Goal: Information Seeking & Learning: Check status

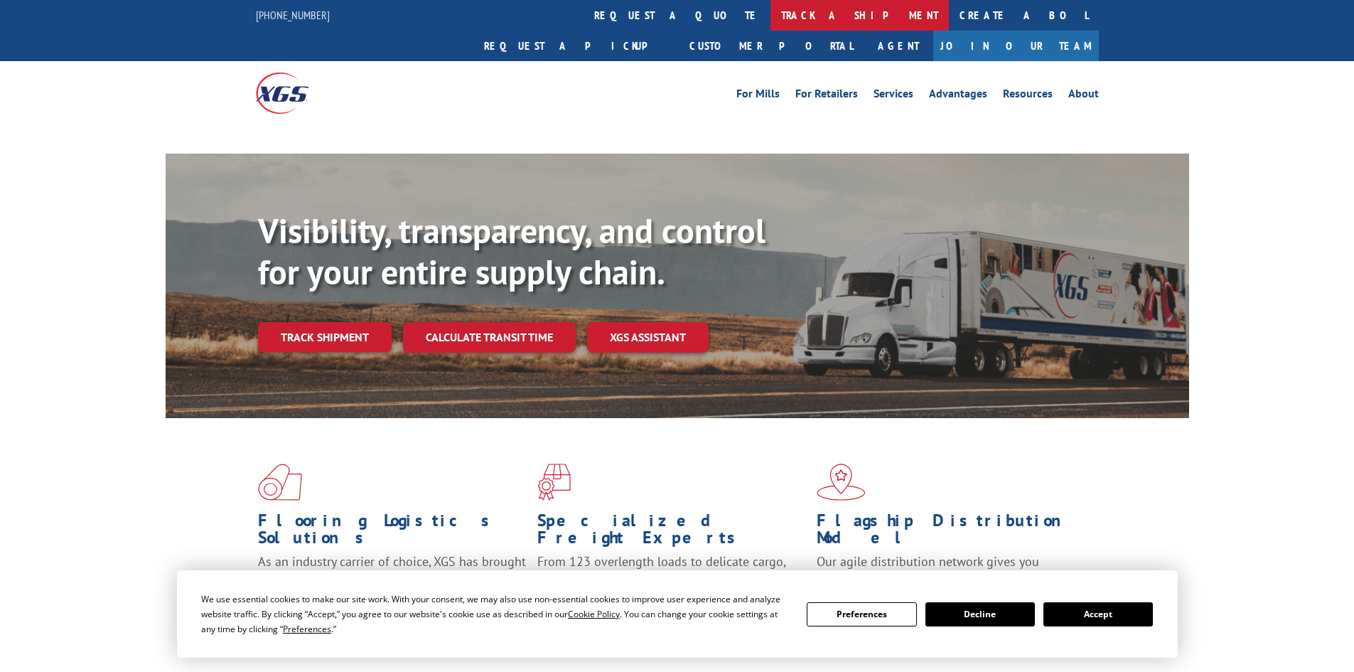
click at [770, 17] on link "track a shipment" at bounding box center [859, 15] width 178 height 31
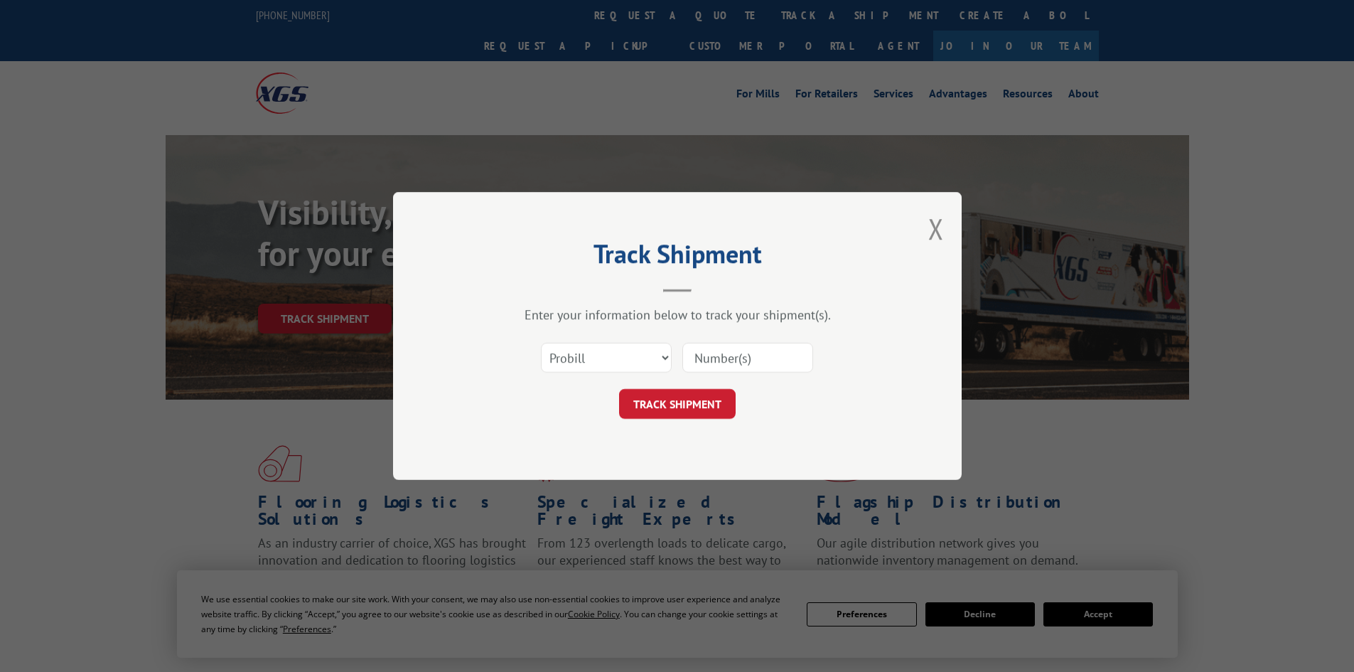
click at [652, 362] on select "Select category... Probill BOL PO" at bounding box center [606, 358] width 131 height 30
select select "po"
click at [541, 343] on select "Select category... Probill BOL PO" at bounding box center [606, 358] width 131 height 30
click at [722, 371] on input at bounding box center [747, 358] width 131 height 30
click at [781, 355] on input at bounding box center [747, 358] width 131 height 30
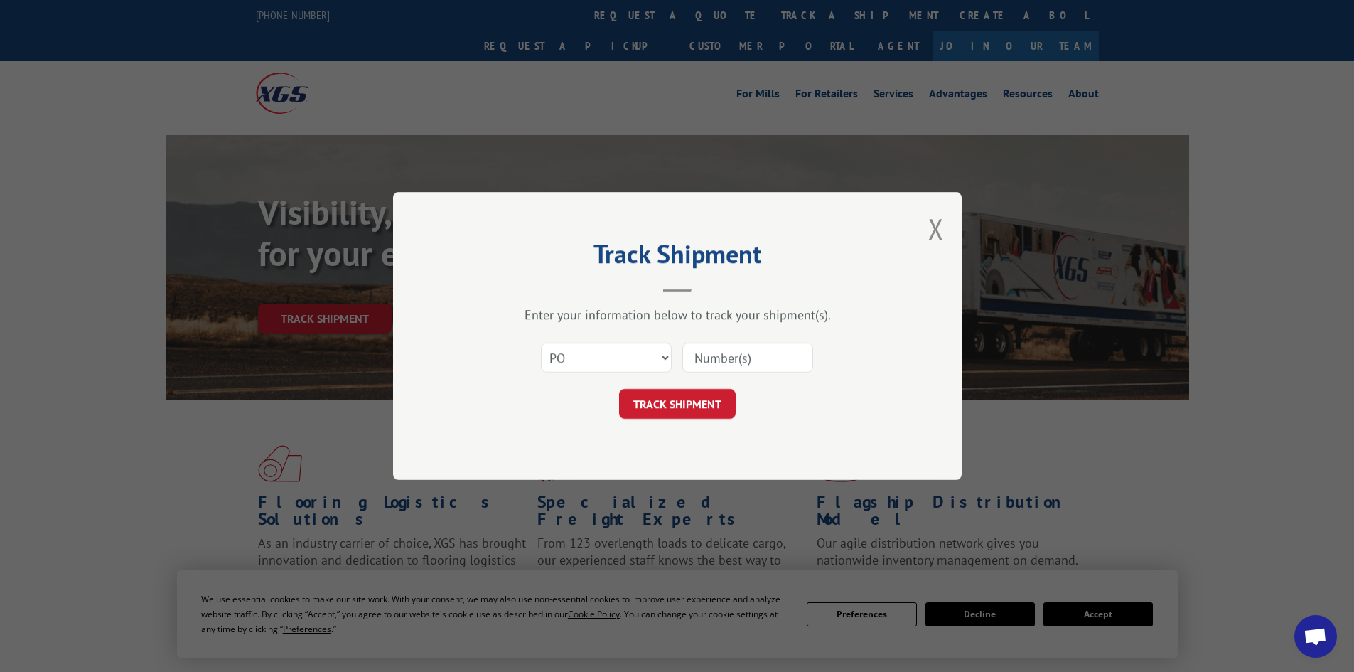
paste input "21523026"
type input "21523026"
click button "TRACK SHIPMENT" at bounding box center [677, 404] width 117 height 30
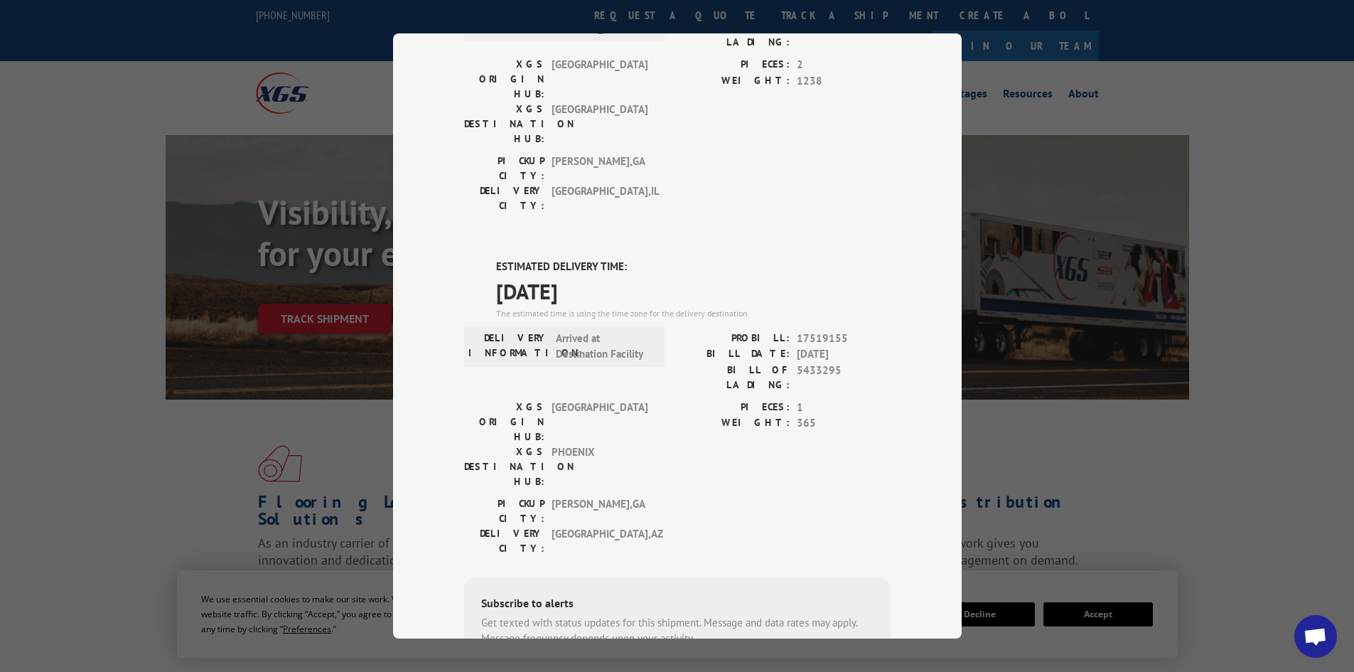
scroll to position [530, 0]
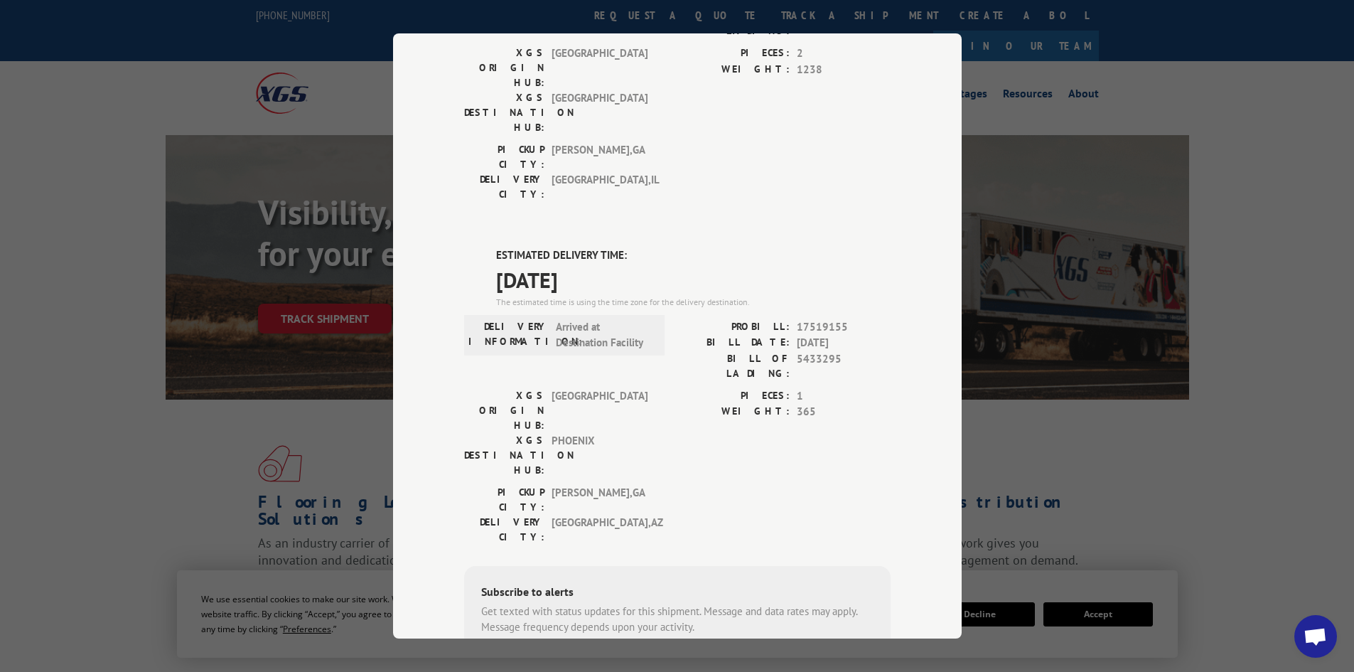
click at [876, 485] on div "PICKUP CITY: [GEOGRAPHIC_DATA] , [GEOGRAPHIC_DATA] DELIVERY CITY: [GEOGRAPHIC_D…" at bounding box center [677, 518] width 426 height 67
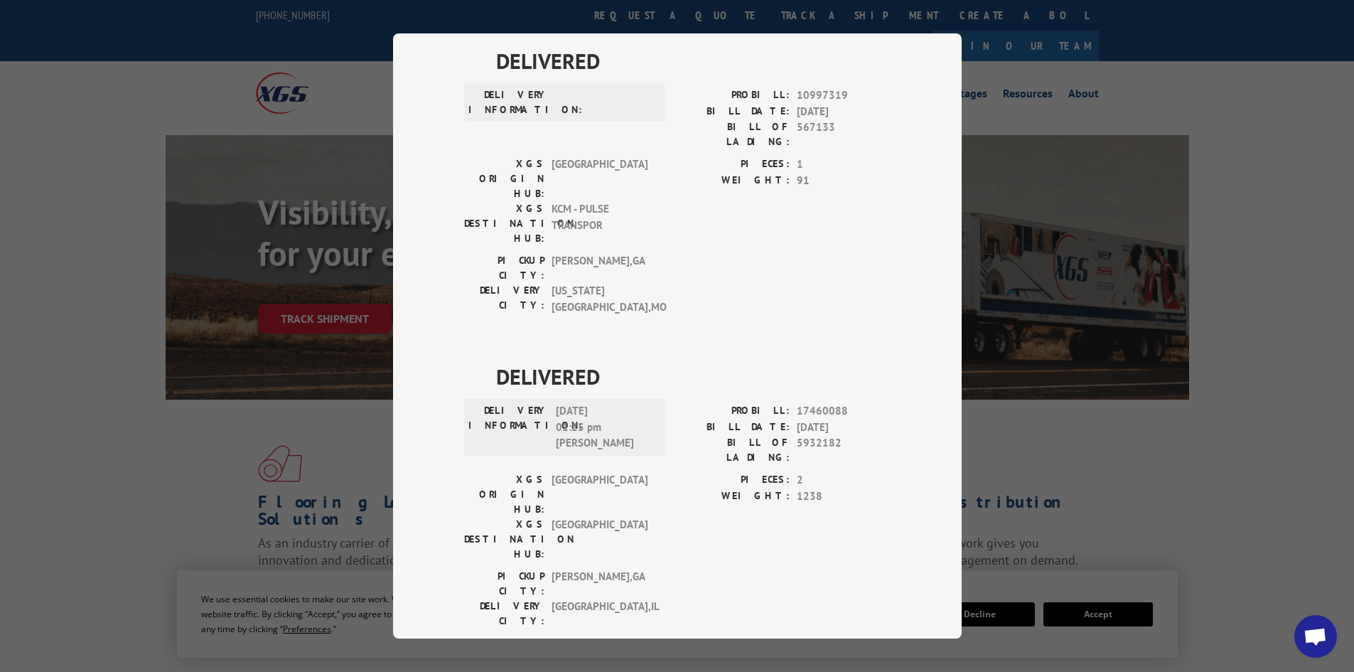
scroll to position [0, 0]
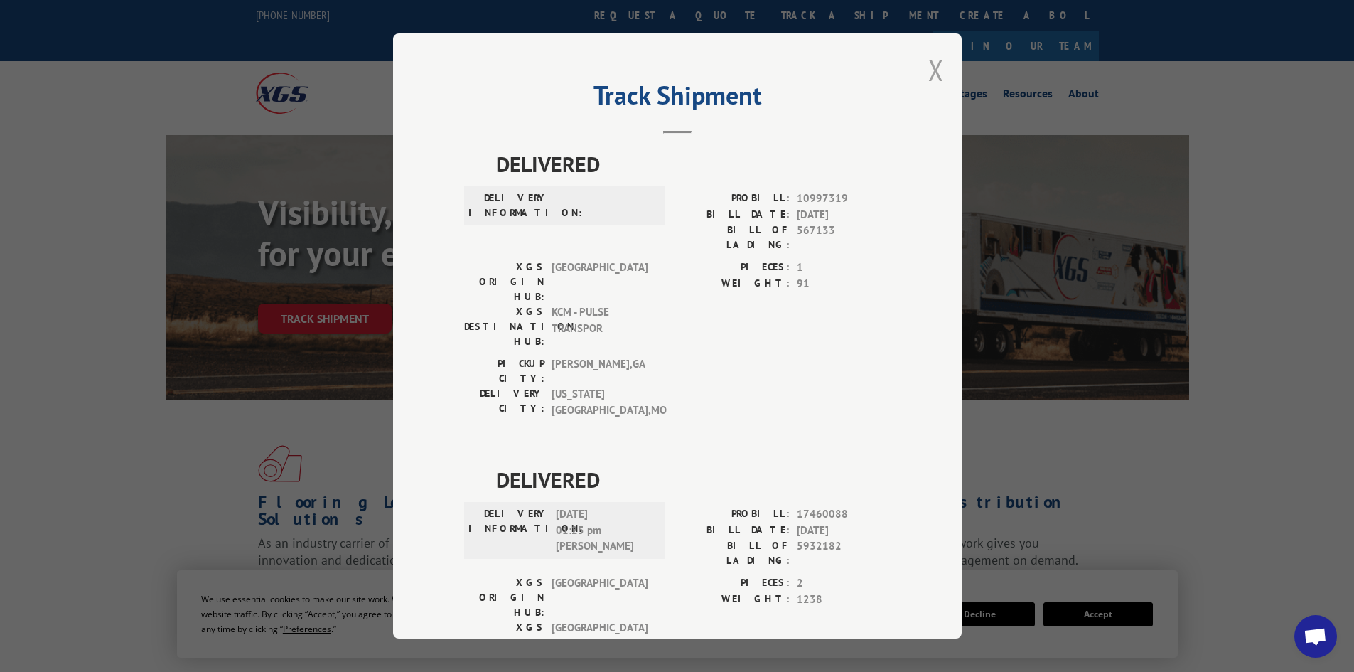
click at [928, 68] on button "Close modal" at bounding box center [936, 70] width 16 height 38
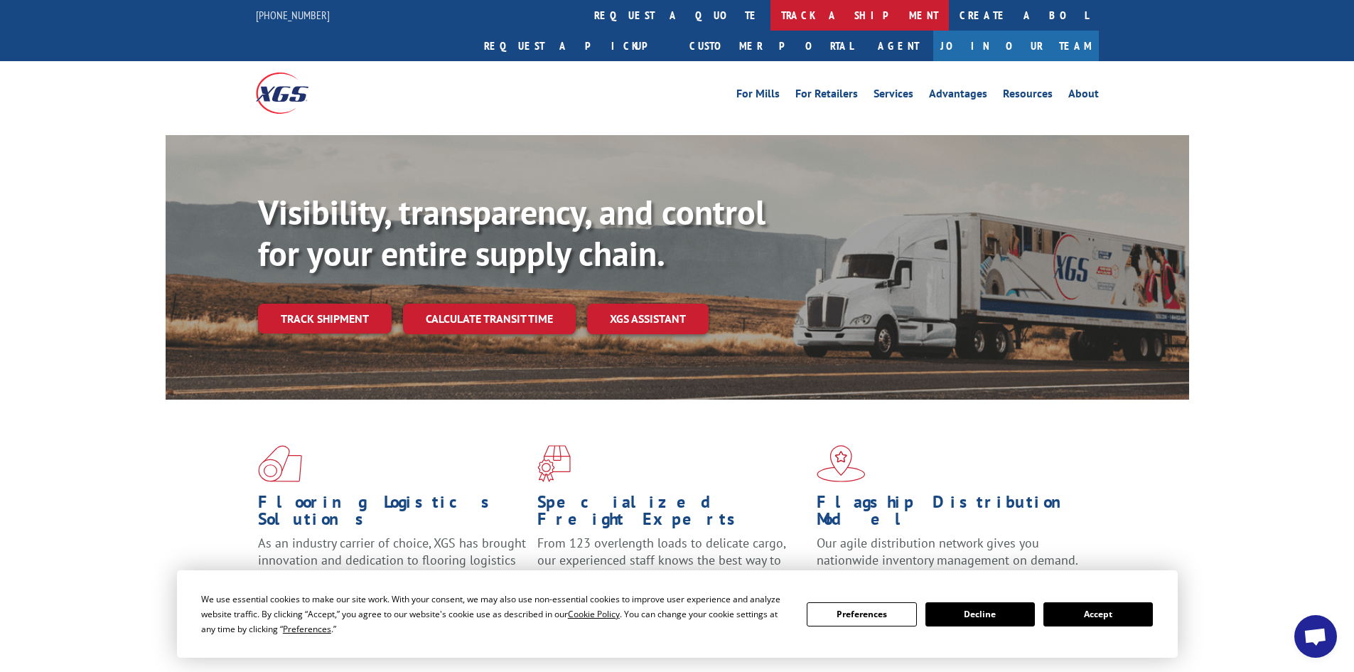
click at [770, 15] on link "track a shipment" at bounding box center [859, 15] width 178 height 31
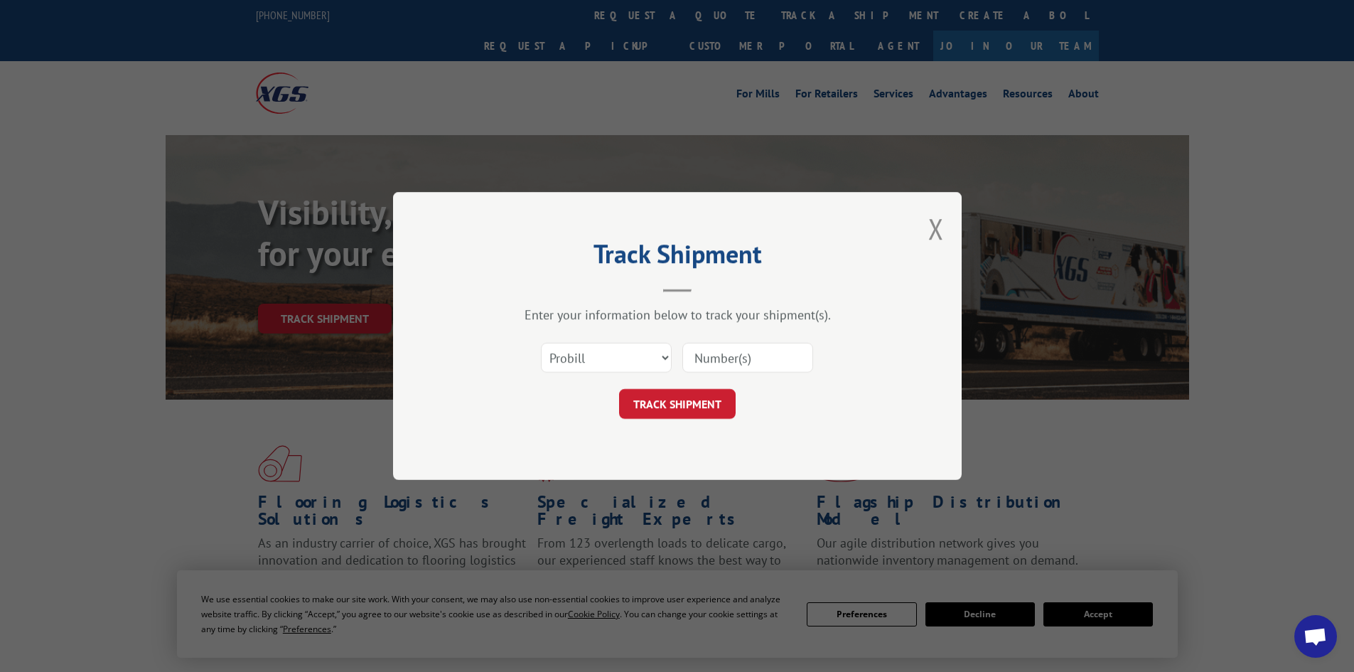
click at [607, 340] on div "Select category... Probill BOL PO" at bounding box center [677, 357] width 426 height 47
click at [598, 358] on select "Select category... Probill BOL PO" at bounding box center [606, 358] width 131 height 30
select select "po"
click at [541, 343] on select "Select category... Probill BOL PO" at bounding box center [606, 358] width 131 height 30
click at [731, 365] on input at bounding box center [747, 358] width 131 height 30
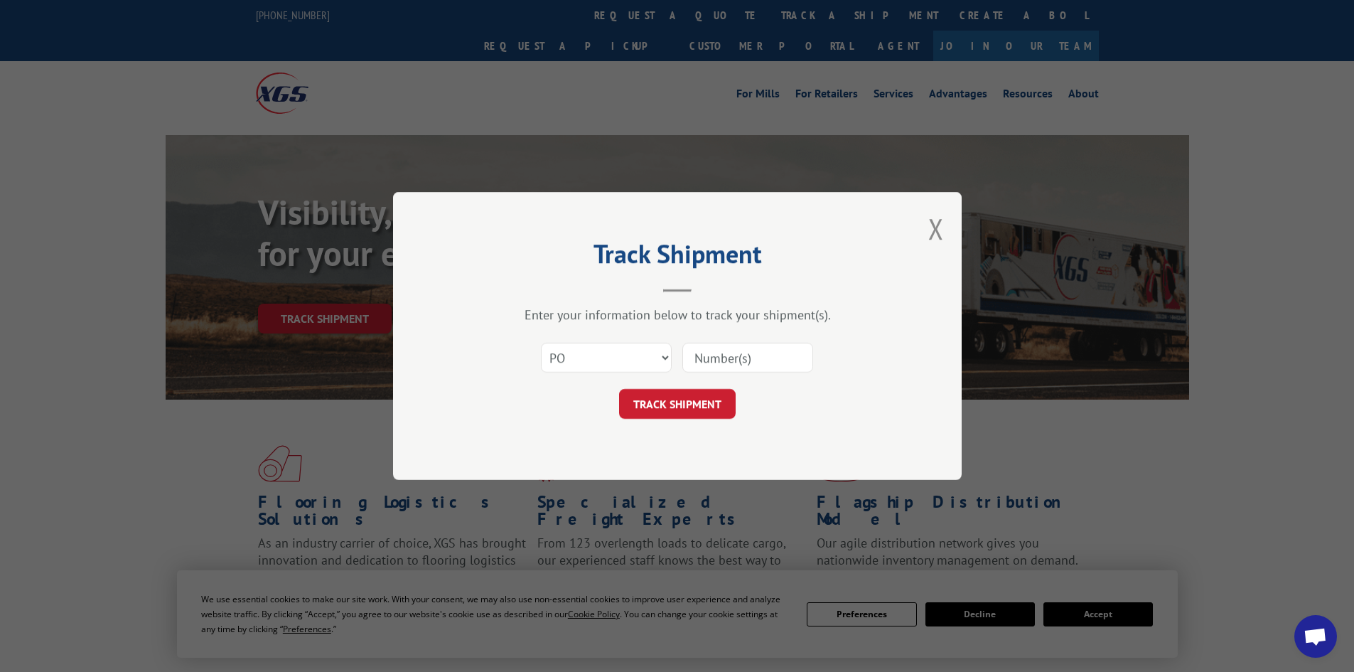
paste input "21523033"
type input "21523033"
click button "TRACK SHIPMENT" at bounding box center [677, 404] width 117 height 30
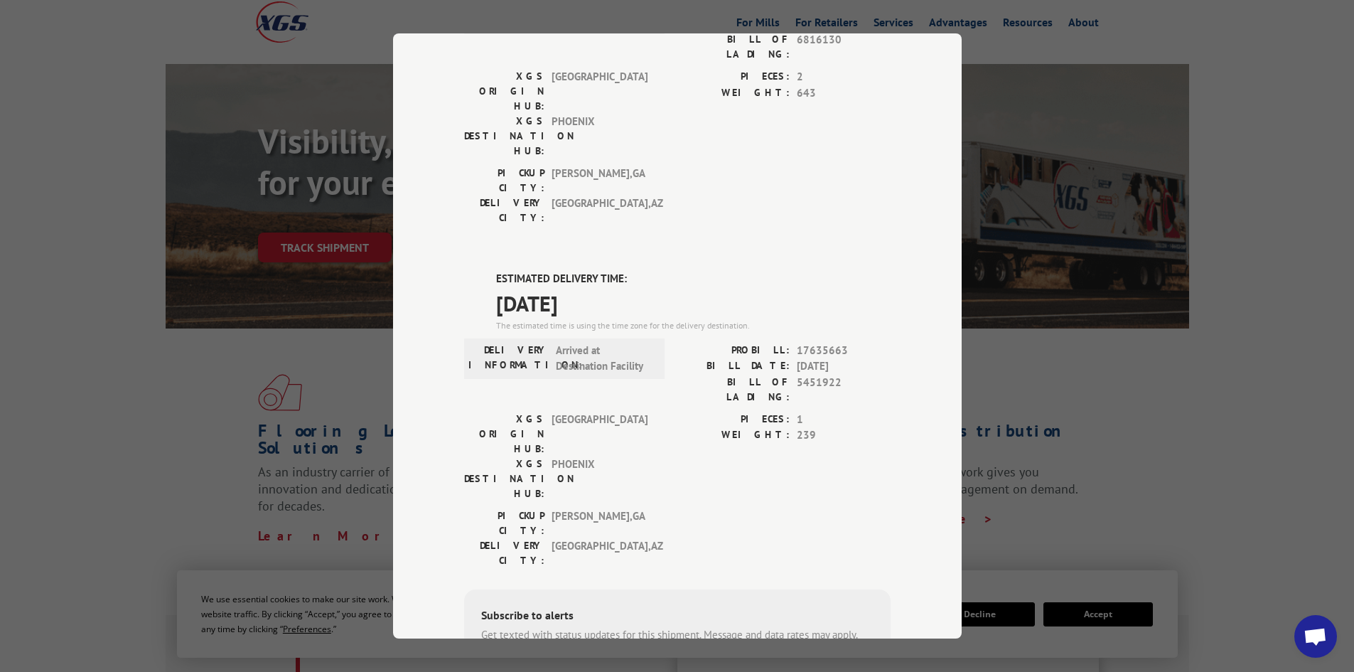
scroll to position [153, 0]
